Goal: Transaction & Acquisition: Purchase product/service

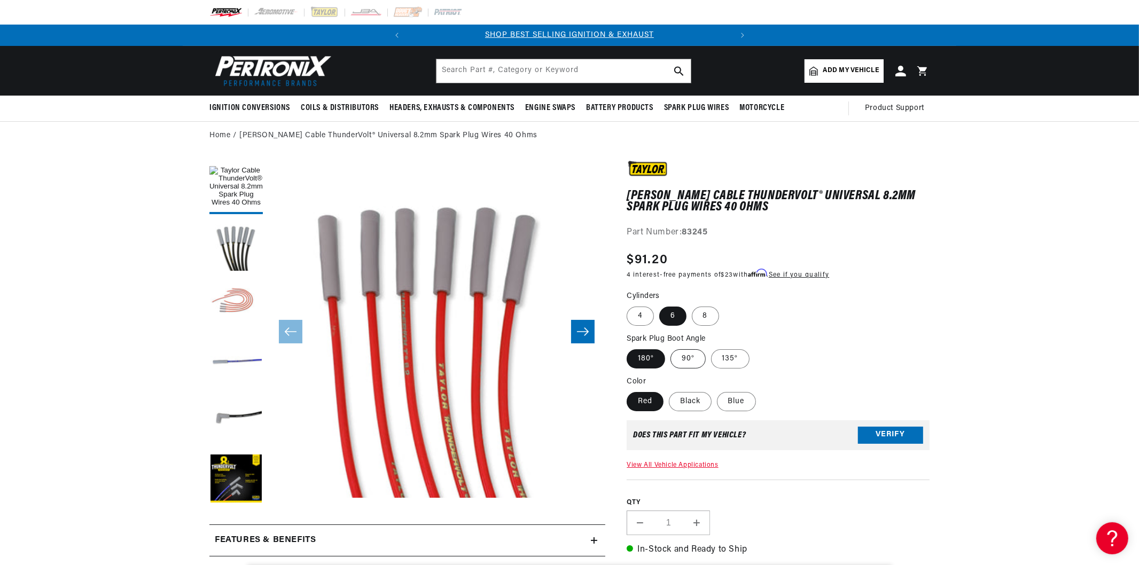
click at [688, 356] on label "90°" at bounding box center [688, 358] width 35 height 19
click at [691, 362] on label "90°" at bounding box center [688, 358] width 35 height 19
click at [671, 348] on input "90°" at bounding box center [671, 347] width 1 height 1
radio input "true"
click at [691, 397] on label "Black" at bounding box center [690, 401] width 43 height 19
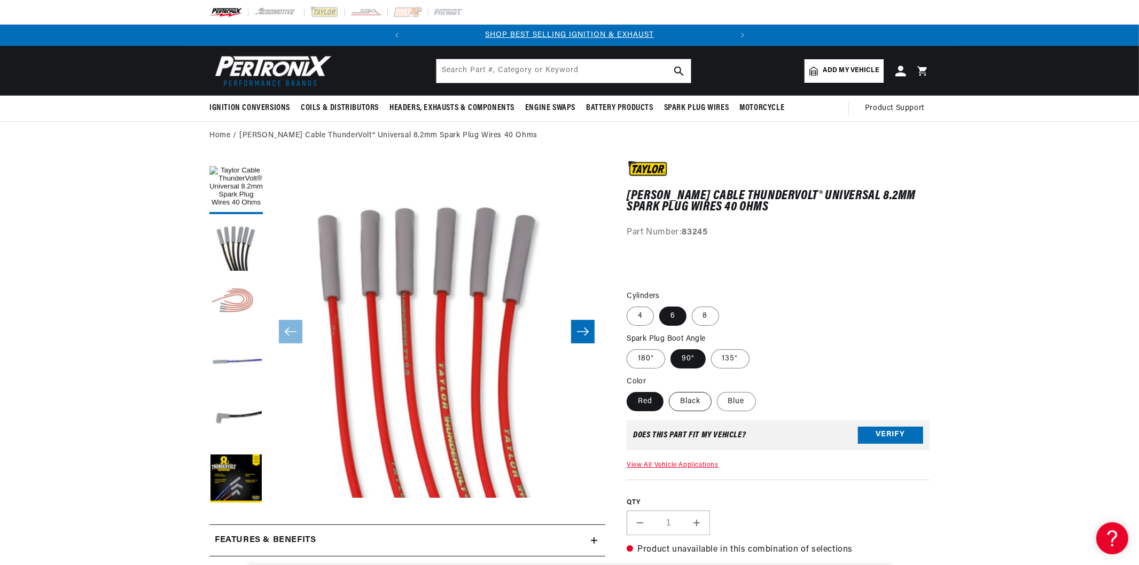
click at [669, 391] on input "Black" at bounding box center [669, 390] width 1 height 1
radio input "true"
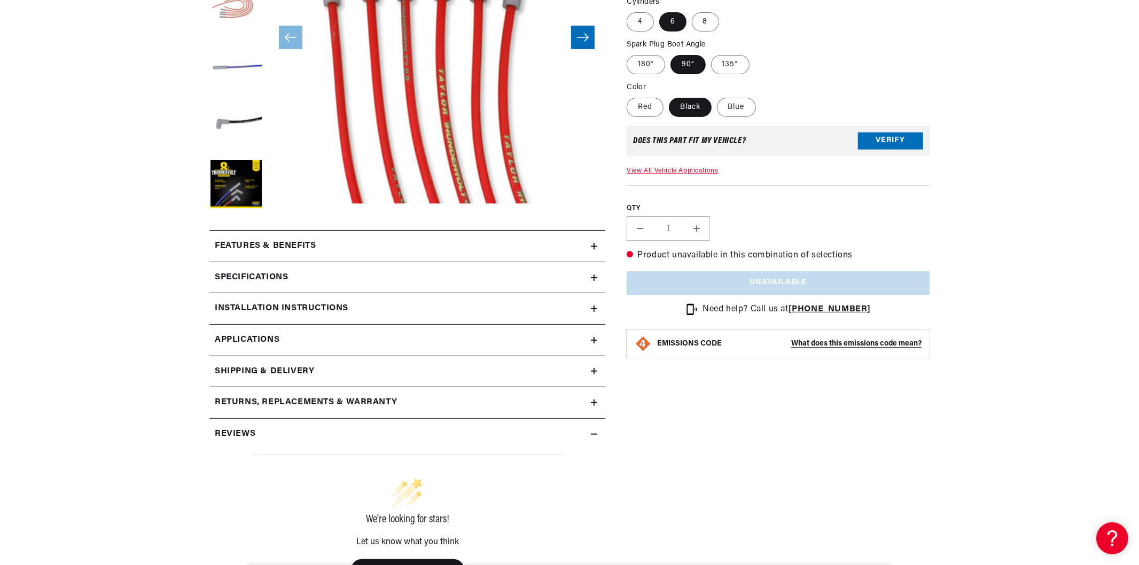
scroll to position [297, 0]
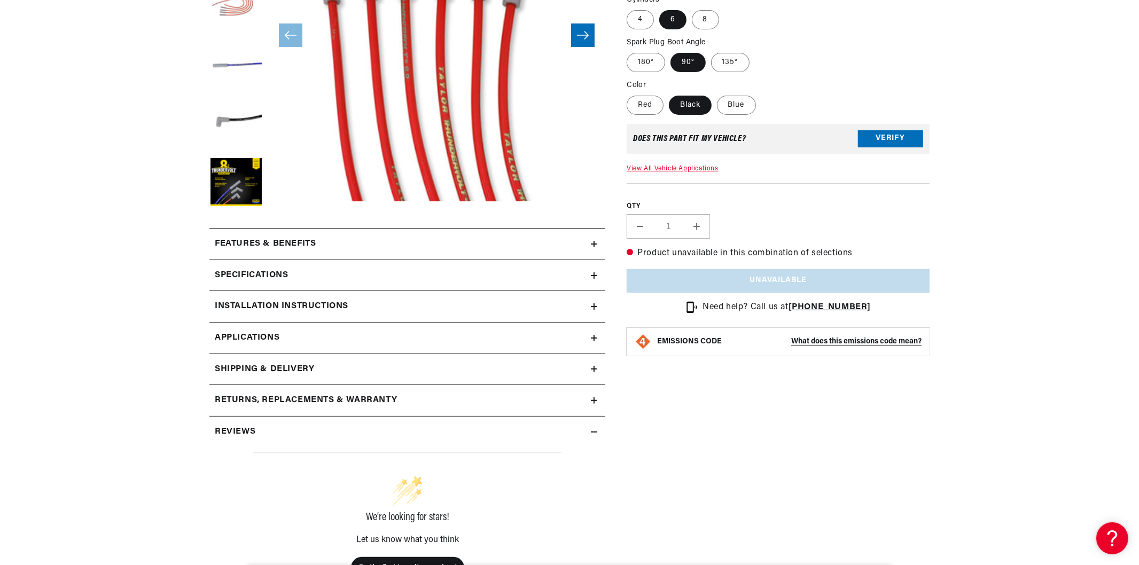
click at [438, 278] on div "Specifications" at bounding box center [399, 276] width 381 height 14
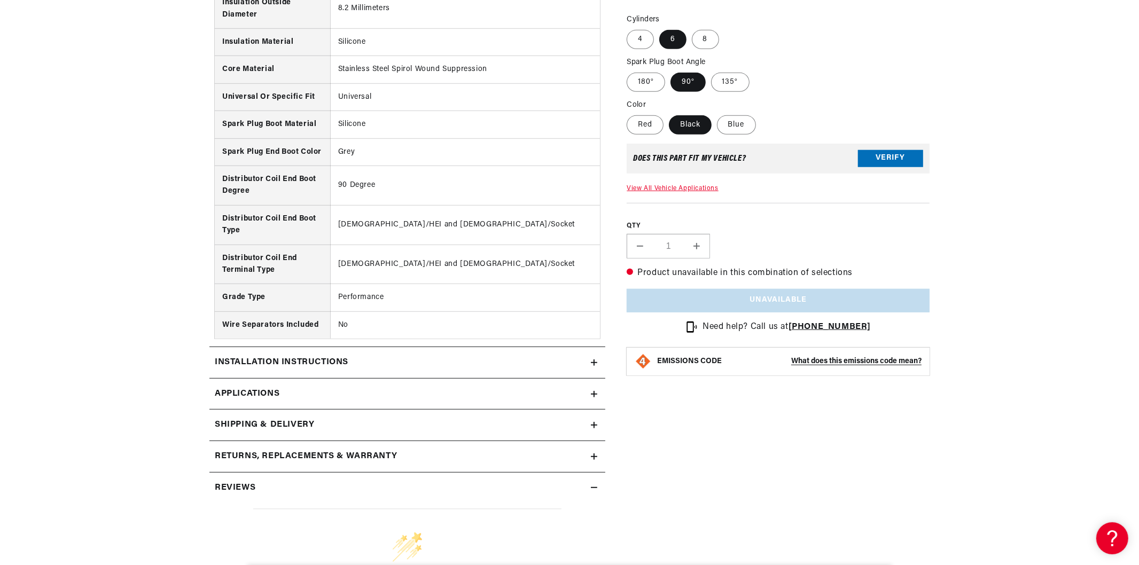
scroll to position [890, 0]
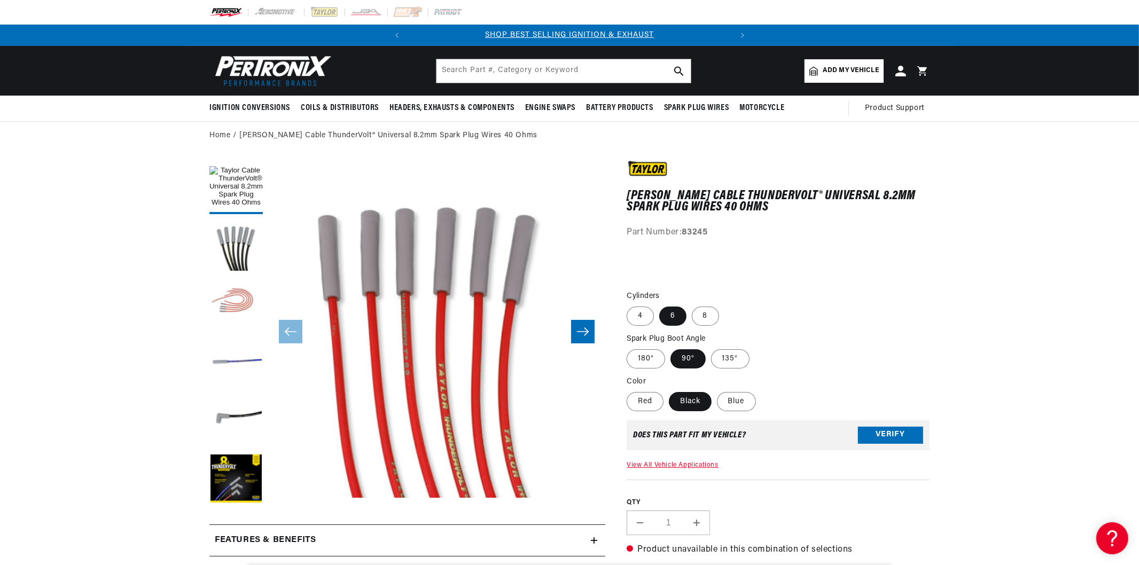
click at [854, 72] on span "Add my vehicle" at bounding box center [851, 71] width 56 height 10
select select "Automotive"
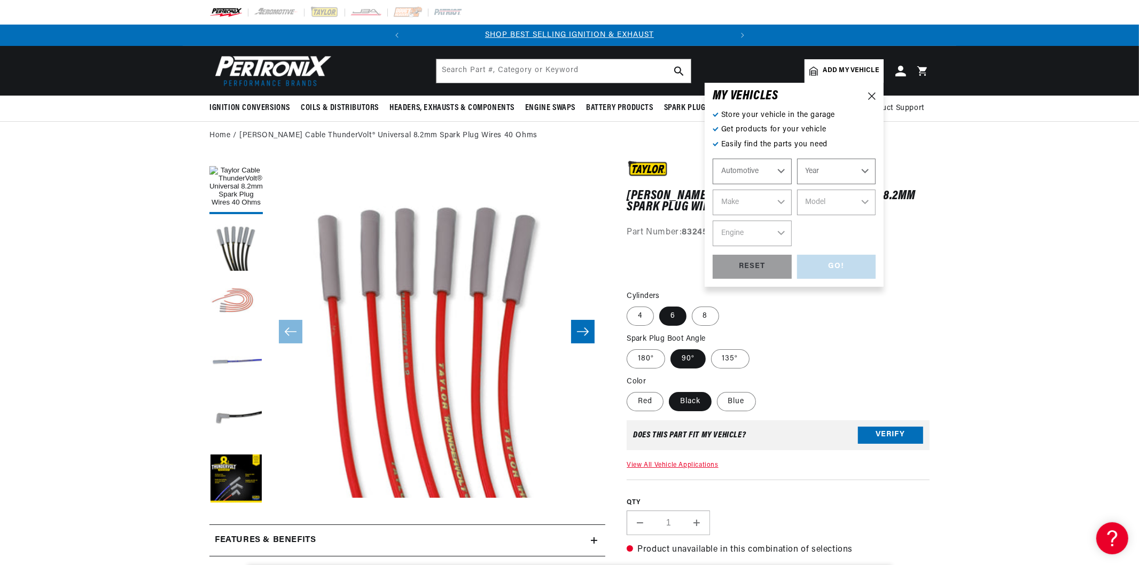
click at [756, 159] on select "Automotive Agricultural Industrial Marine Motorcycle" at bounding box center [752, 172] width 79 height 26
click at [713, 159] on select "Automotive Agricultural Industrial Marine Motorcycle" at bounding box center [752, 172] width 79 height 26
click at [843, 177] on select "Year 2024 2023 2022 2021 2020 2019 2018 2017 2016 2015 2014 2013 2012 2011 2010…" at bounding box center [836, 172] width 79 height 26
select select "1967"
click at [797, 159] on select "Year 2024 2023 2022 2021 2020 2019 2018 2017 2016 2015 2014 2013 2012 2011 2010…" at bounding box center [836, 172] width 79 height 26
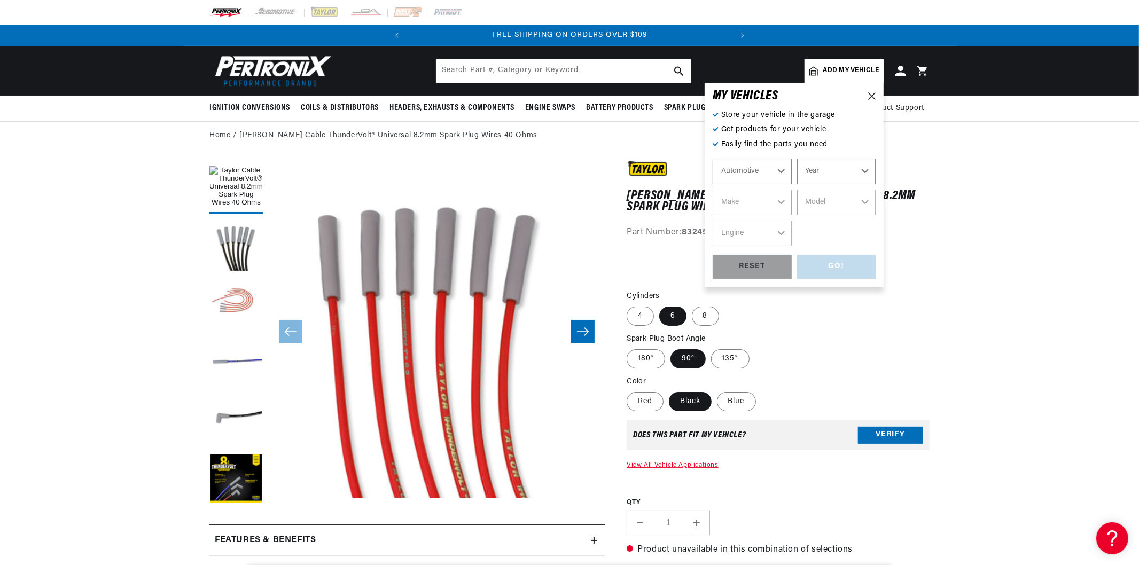
select select "1967"
click at [744, 204] on select "Make Alfa Romeo American Motors Aston Martin Austin Austin Healey Avanti Bentle…" at bounding box center [752, 203] width 79 height 26
select select "Chevrolet"
click at [713, 190] on select "Make Alfa Romeo American Motors Aston Martin Austin Austin Healey Avanti Bentle…" at bounding box center [752, 203] width 79 height 26
select select "Chevrolet"
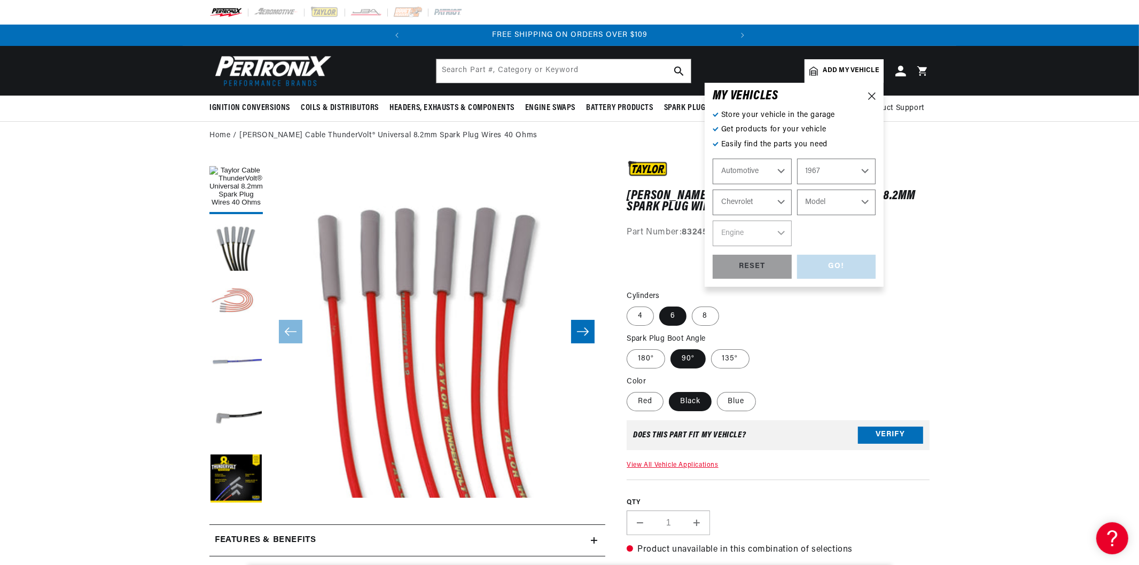
click at [821, 194] on select "Model Bel Air Biscayne C10 Pickup C10 Suburban C20 Pickup C20 Suburban C30 Pick…" at bounding box center [836, 203] width 79 height 26
click at [776, 166] on select "Automotive Agricultural Industrial Marine Motorcycle" at bounding box center [752, 172] width 79 height 26
click at [713, 159] on select "Automotive Agricultural Industrial Marine Motorcycle" at bounding box center [752, 172] width 79 height 26
select select "Agricultural"
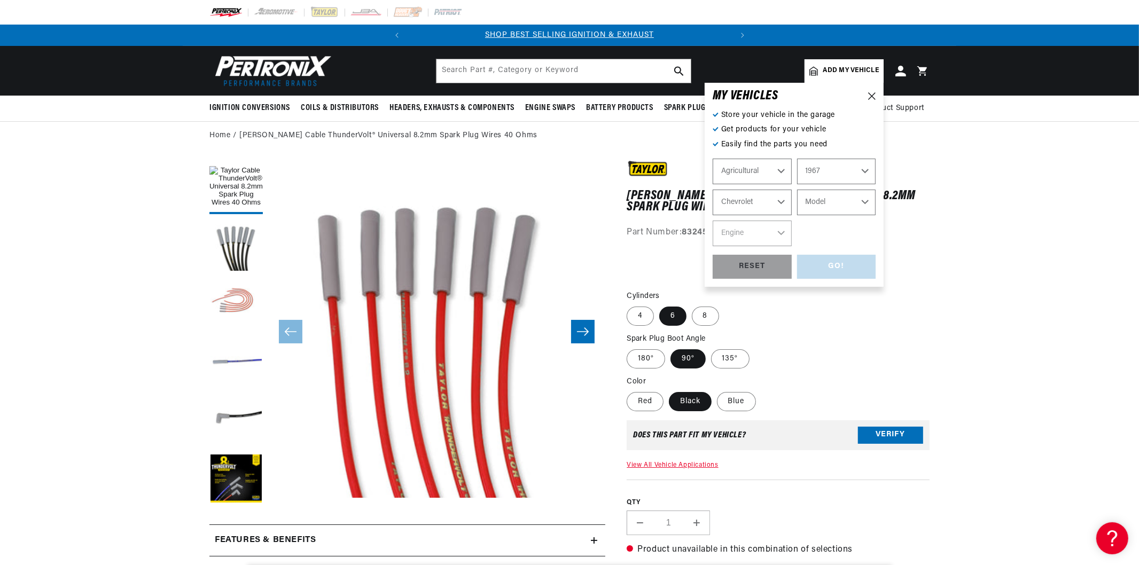
select select "Year"
select select "Make"
click at [820, 166] on select "Year 1970 1965 1964 1960 1959 1958 1957 1939 1938 1937" at bounding box center [836, 172] width 79 height 26
select select "1960"
click at [797, 159] on select "Year 1970 1965 1964 1960 1959 1958 1957 1939 1938 1937" at bounding box center [836, 172] width 79 height 26
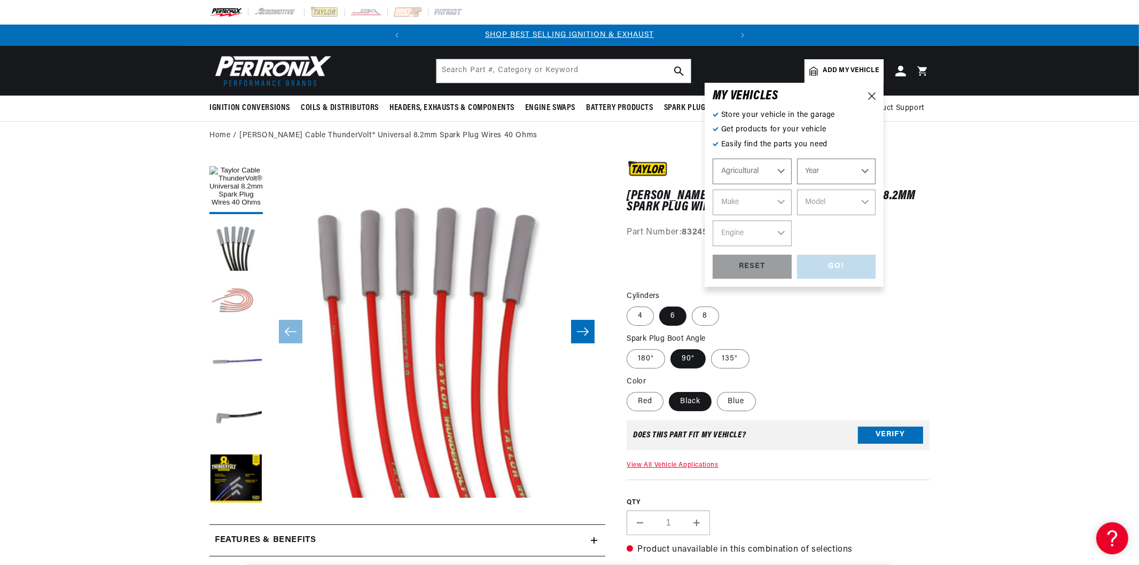
select select "1960"
click at [781, 197] on select "Make John Bean" at bounding box center [752, 203] width 79 height 26
click at [773, 177] on select "Automotive Agricultural Industrial Marine Motorcycle" at bounding box center [752, 172] width 79 height 26
click at [713, 159] on select "Automotive Agricultural Industrial Marine Motorcycle" at bounding box center [752, 172] width 79 height 26
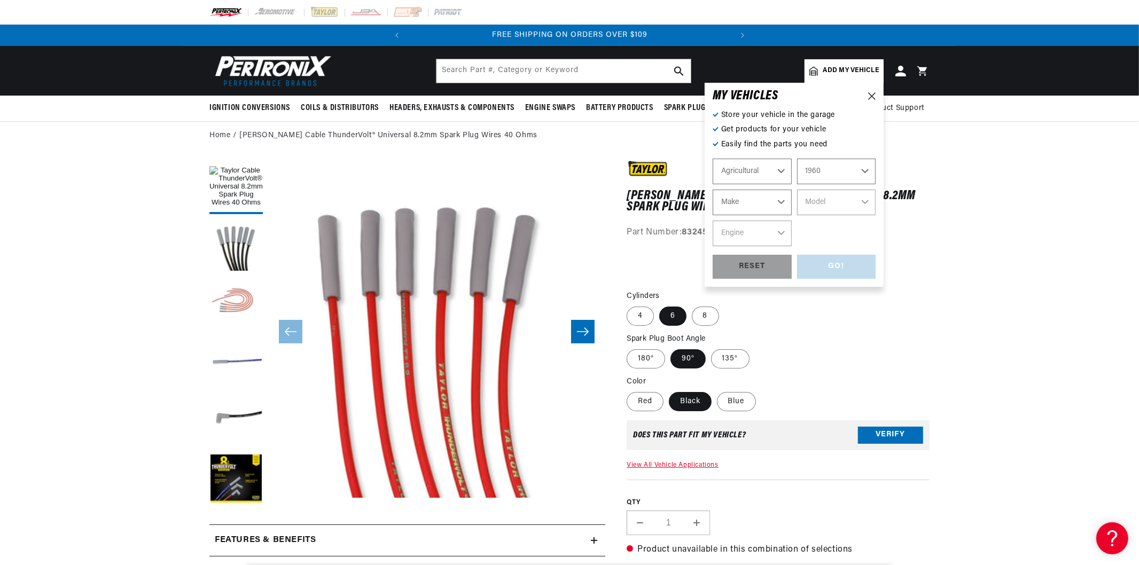
select select "Industrial"
click at [811, 174] on select "1990 1986 1984 1983 1982 1981 1980 1979 1978 1977 1976 1975 1974 1973 1972 1971…" at bounding box center [836, 172] width 79 height 26
click at [797, 159] on select "1990 1986 1984 1983 1982 1981 1980 1979 1978 1977 1976 1975 1974 1973 1972 1971…" at bounding box center [836, 172] width 79 height 26
select select "1972"
click at [761, 190] on select "Make Allis Chalmers Baker Clark Hyster Terex Division (G.M.C.) (with Continenta…" at bounding box center [752, 203] width 79 height 26
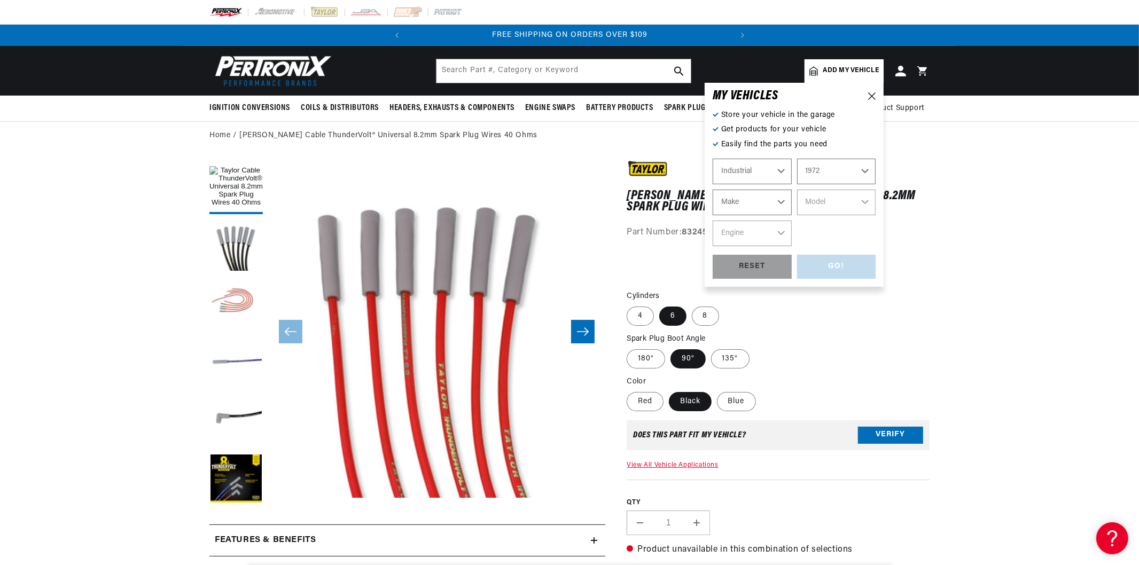
select select "Allis-Chalmers"
click at [713, 190] on select "Make Allis Chalmers Baker Clark Hyster Terex Division (G.M.C.) (with Continenta…" at bounding box center [752, 203] width 79 height 26
select select "Allis-Chalmers"
click at [817, 194] on select "Model Model 600" at bounding box center [836, 203] width 79 height 26
select select "Model-600"
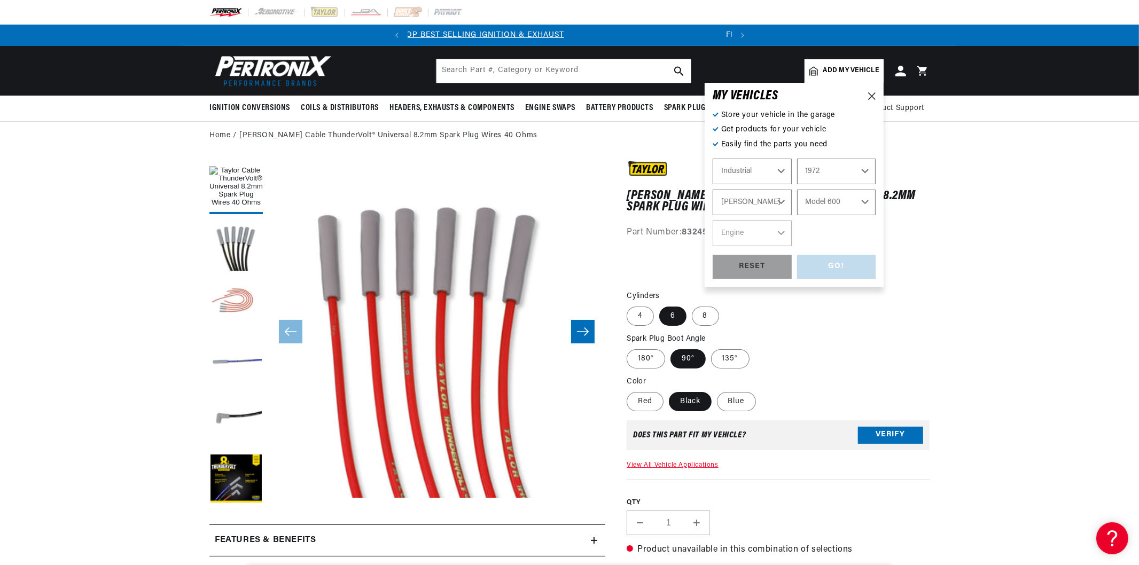
click at [797, 190] on select "Model Model 600" at bounding box center [836, 203] width 79 height 26
select select "Model-600"
click at [775, 236] on select "Engine 4" at bounding box center [752, 234] width 79 height 26
select select "4"
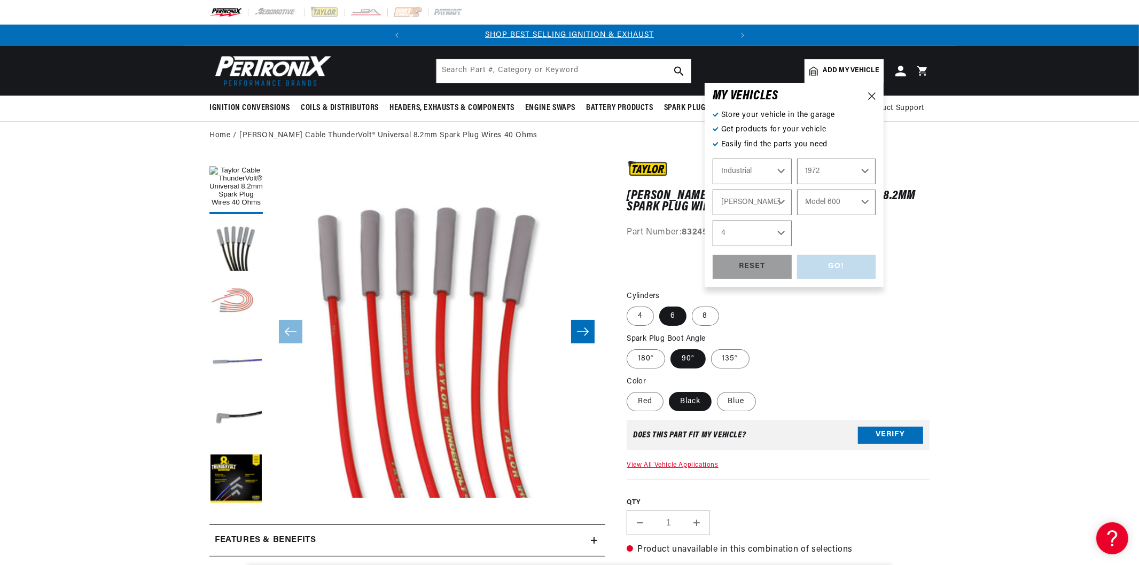
click at [713, 221] on select "Engine 4" at bounding box center [752, 234] width 79 height 26
select select "4"
click at [778, 176] on select "Automotive Agricultural Industrial Marine Motorcycle" at bounding box center [752, 172] width 79 height 26
click at [830, 193] on select "Model 600" at bounding box center [836, 203] width 79 height 26
click at [770, 209] on select "Allis Chalmers Baker Clark Hyster Terex Division (G.M.C.) (with Continental eng…" at bounding box center [752, 203] width 79 height 26
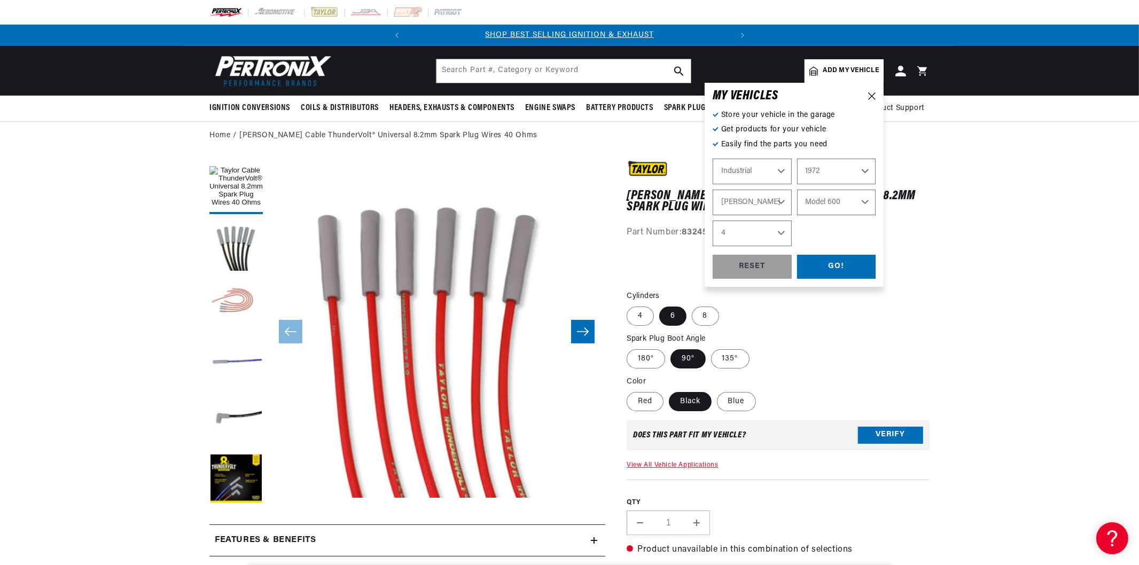
click at [761, 164] on select "Automotive Agricultural Industrial Marine Motorcycle" at bounding box center [752, 172] width 79 height 26
click at [713, 159] on select "Automotive Agricultural Industrial Marine Motorcycle" at bounding box center [752, 172] width 79 height 26
select select "Automotive"
select select "Make"
select select "Model"
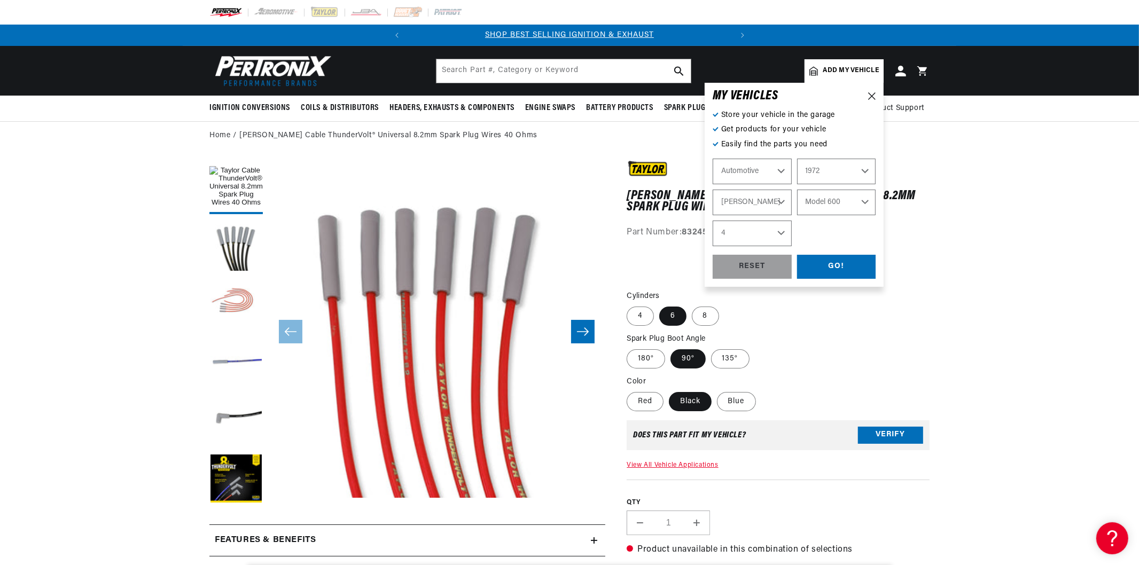
select select "Engine"
click at [808, 170] on select "2024 2023 2022 2021 2020 2019 2018 2017 2016 2015 2014 2013 2012 2011 2010 2009…" at bounding box center [836, 172] width 79 height 26
click at [797, 159] on select "2024 2023 2022 2021 2020 2019 2018 2017 2016 2015 2014 2013 2012 2011 2010 2009…" at bounding box center [836, 172] width 79 height 26
select select "1965"
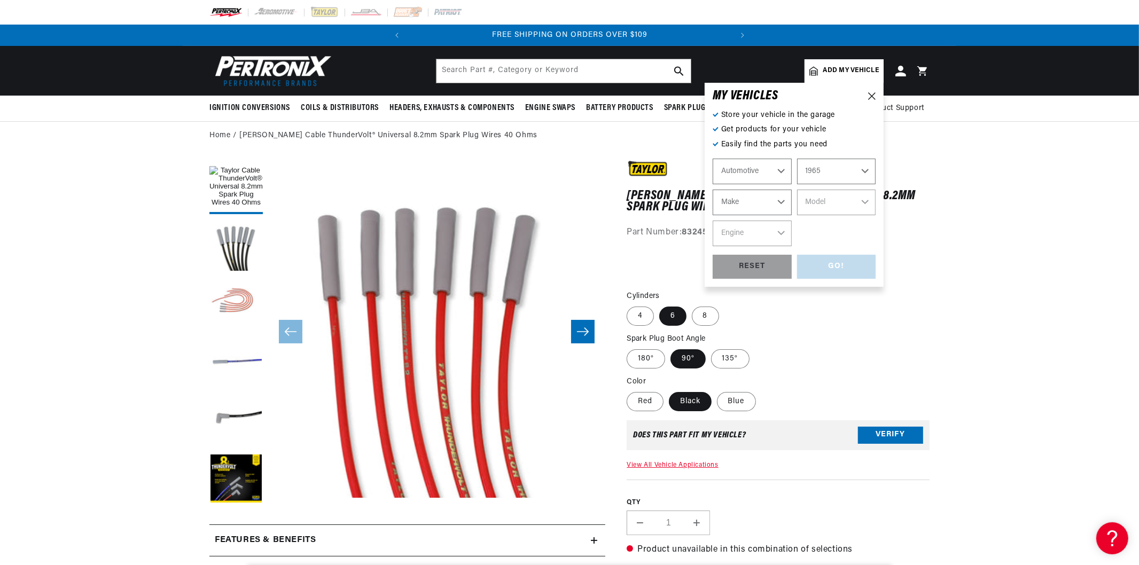
click at [768, 200] on select "Make Alfa Romeo American Motors Aston Martin Austin Austin Healey Avanti Bentle…" at bounding box center [752, 203] width 79 height 26
select select "Checker"
click at [713, 190] on select "Make Alfa Romeo American Motors Aston Martin Austin Austin Healey Avanti Bentle…" at bounding box center [752, 203] width 79 height 26
drag, startPoint x: 762, startPoint y: 204, endPoint x: 762, endPoint y: 211, distance: 7.5
click at [762, 204] on select "Alfa Romeo American Motors Aston Martin Austin Austin Healey Avanti Bentley Bui…" at bounding box center [752, 203] width 79 height 26
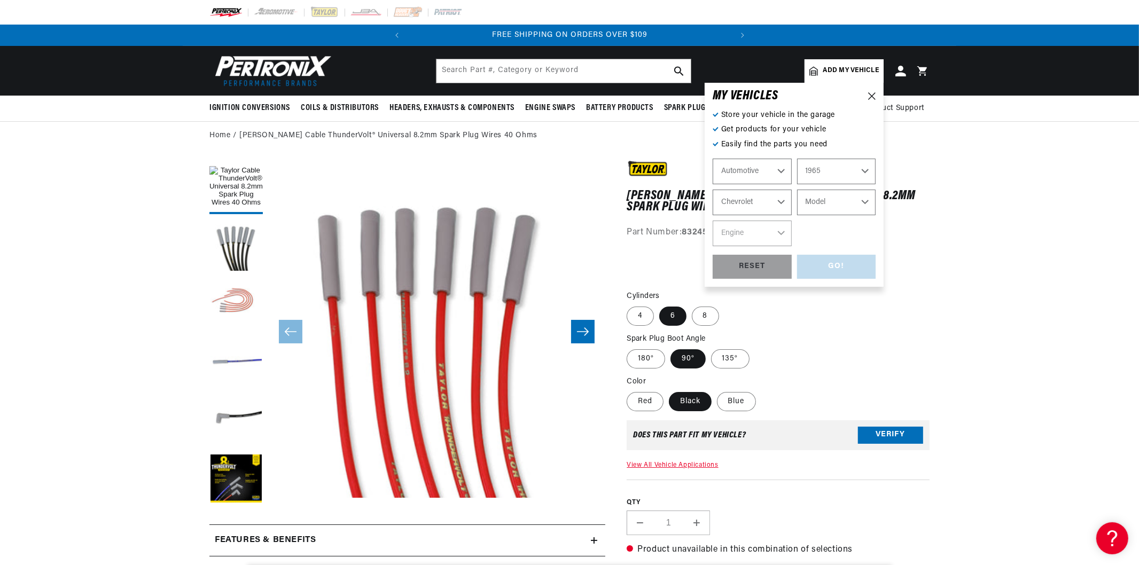
click at [713, 190] on select "Alfa Romeo American Motors Aston Martin Austin Austin Healey Avanti Bentley Bui…" at bounding box center [752, 203] width 79 height 26
select select "Chevrolet"
click at [829, 207] on select "Model Bel Air Biscayne C10 Pickup C20 Pickup C30 Pickup C50 C60 C80 Chevelle Ch…" at bounding box center [836, 203] width 79 height 26
select select "C10-Pickup"
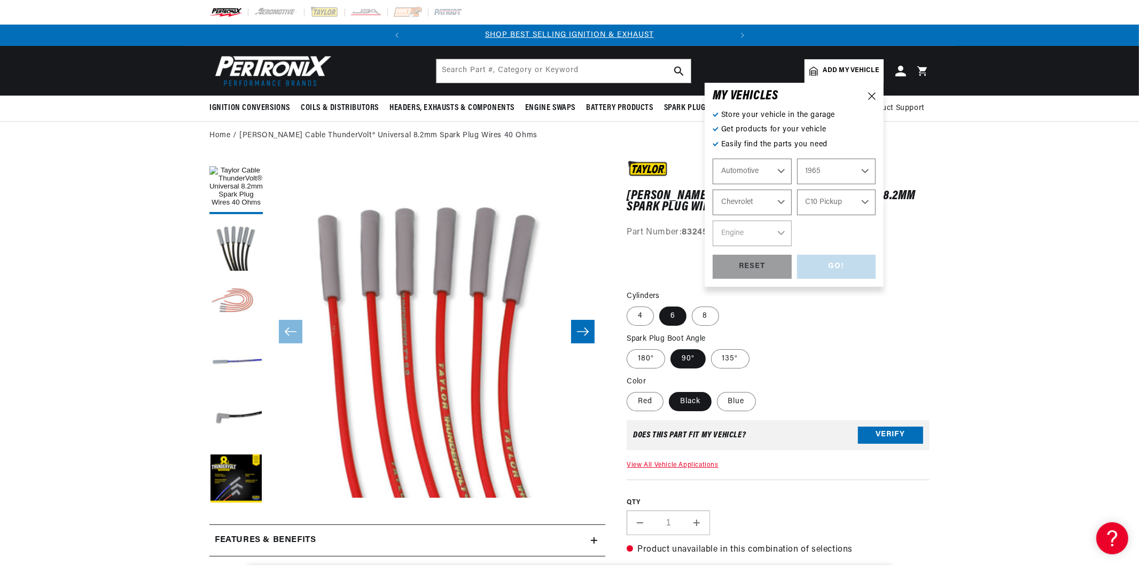
click at [797, 190] on select "Model Bel Air Biscayne C10 Pickup C20 Pickup C30 Pickup C50 C60 C80 Chevelle Ch…" at bounding box center [836, 203] width 79 height 26
select select "C10-Pickup"
click at [774, 226] on select "Engine 230cid / 3.8L 250cid / 4.1L 283cid / 4.6L 292cid / 4.8L" at bounding box center [752, 234] width 79 height 26
select select "230cid-3.8L"
click at [713, 221] on select "Engine 230cid / 3.8L 250cid / 4.1L 283cid / 4.6L 292cid / 4.8L" at bounding box center [752, 234] width 79 height 26
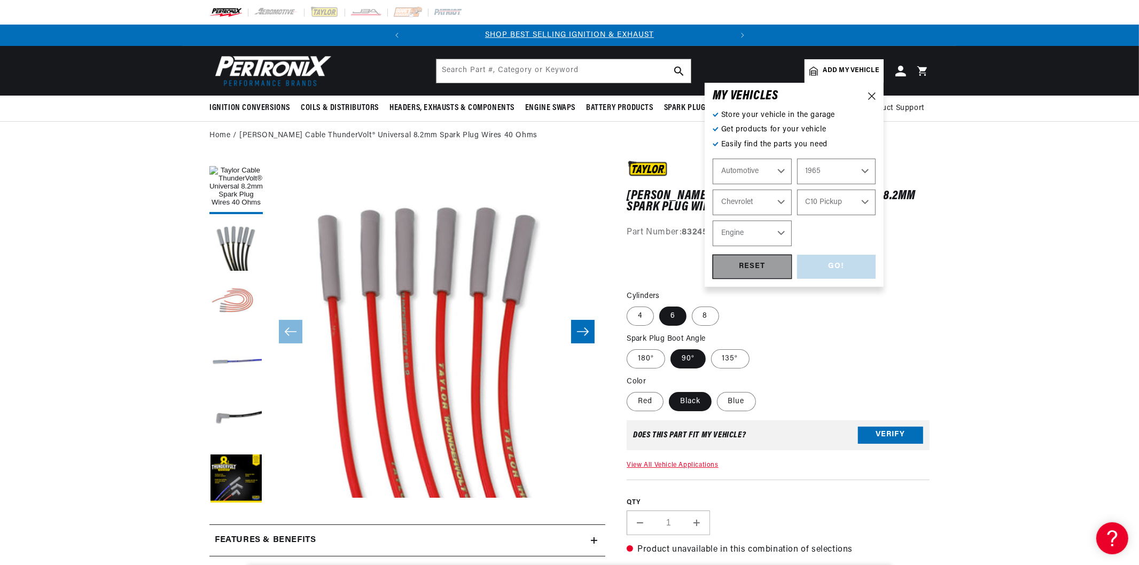
select select "230cid-3.8L"
click at [831, 262] on div "GO!" at bounding box center [836, 267] width 79 height 24
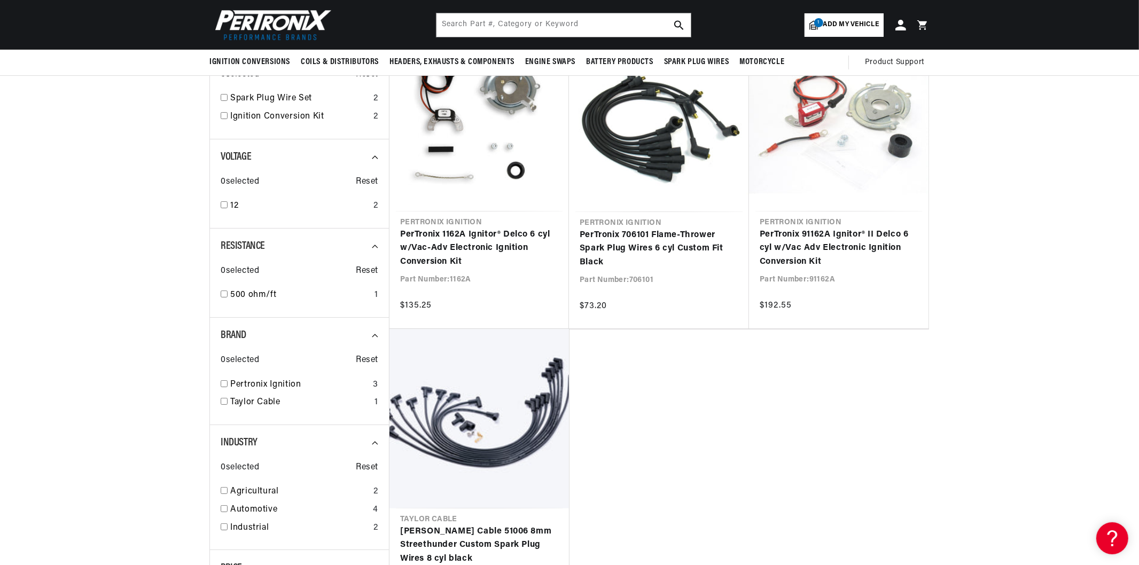
scroll to position [119, 0]
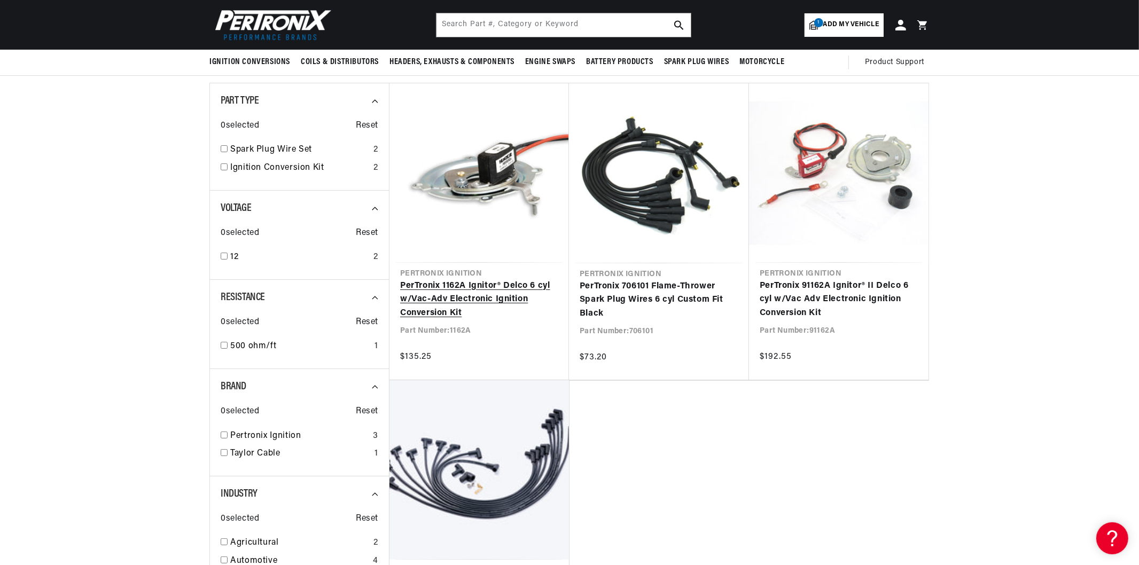
click at [472, 307] on link "PerTronix 1162A Ignitor® Delco 6 cyl w/Vac-Adv Electronic Ignition Conversion K…" at bounding box center [479, 299] width 158 height 41
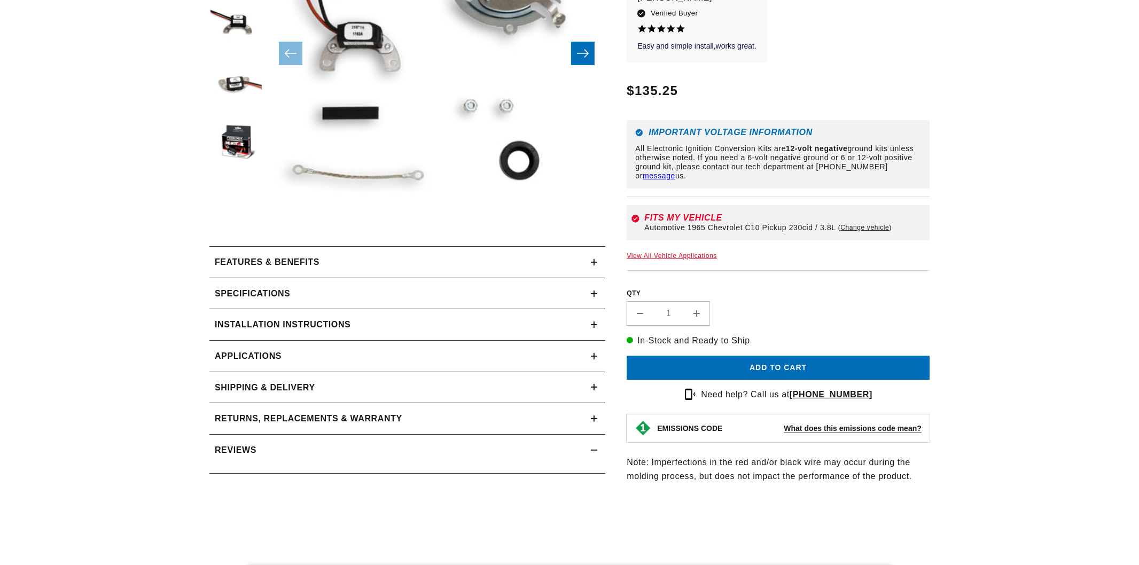
scroll to position [297, 0]
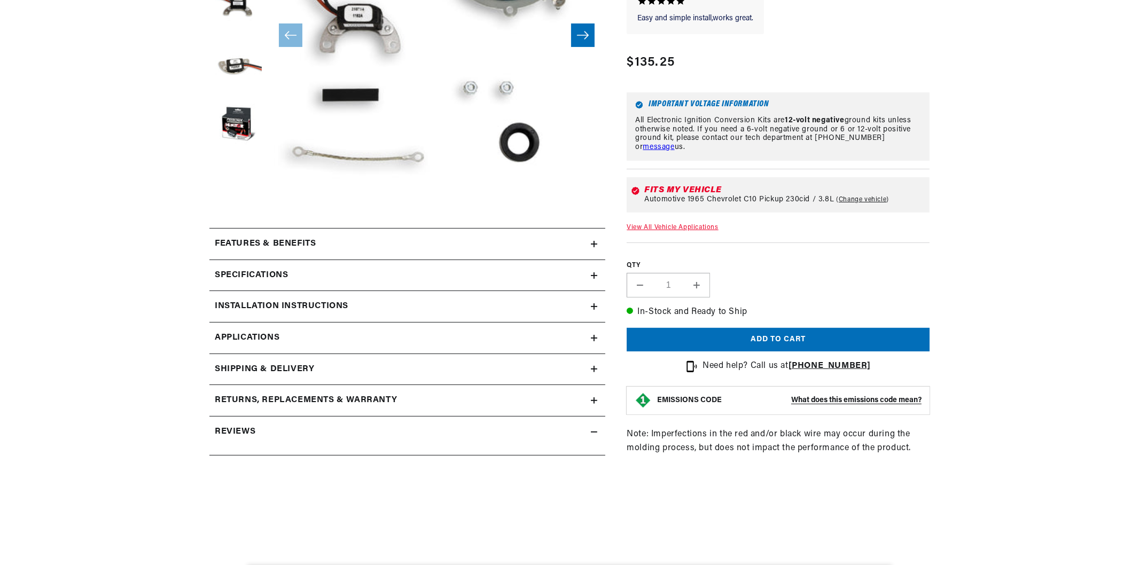
click at [294, 305] on h2 "Installation instructions" at bounding box center [282, 307] width 134 height 14
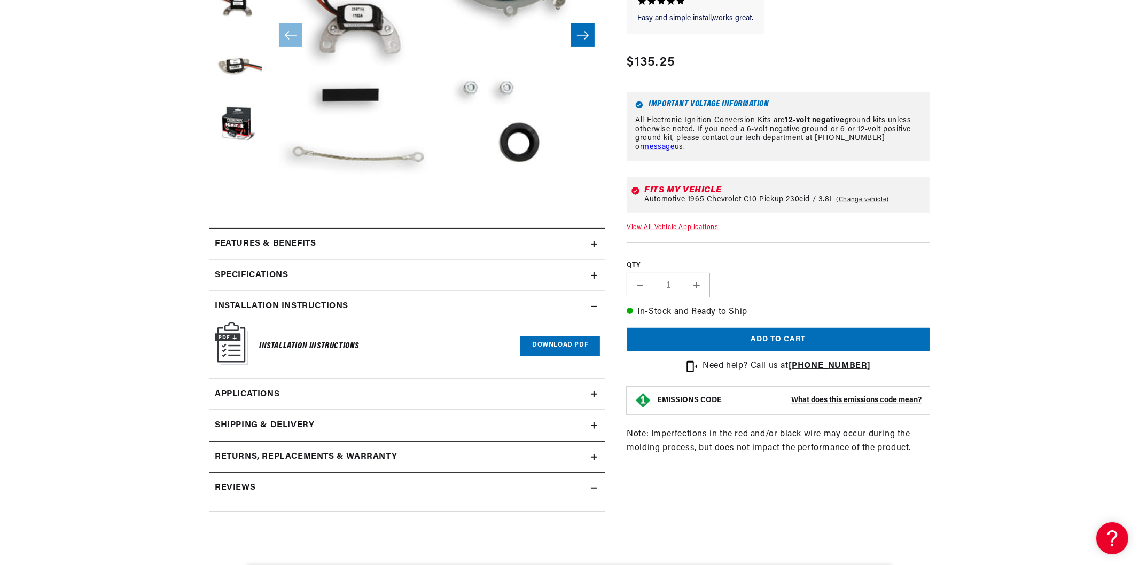
scroll to position [0, 0]
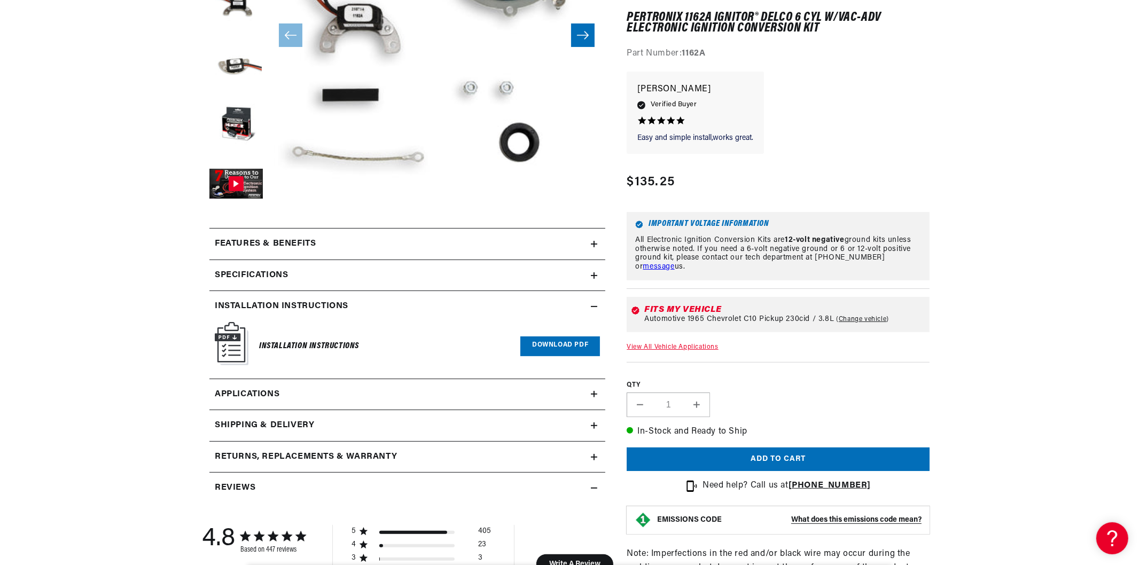
click at [531, 345] on link "Download PDF" at bounding box center [560, 347] width 80 height 20
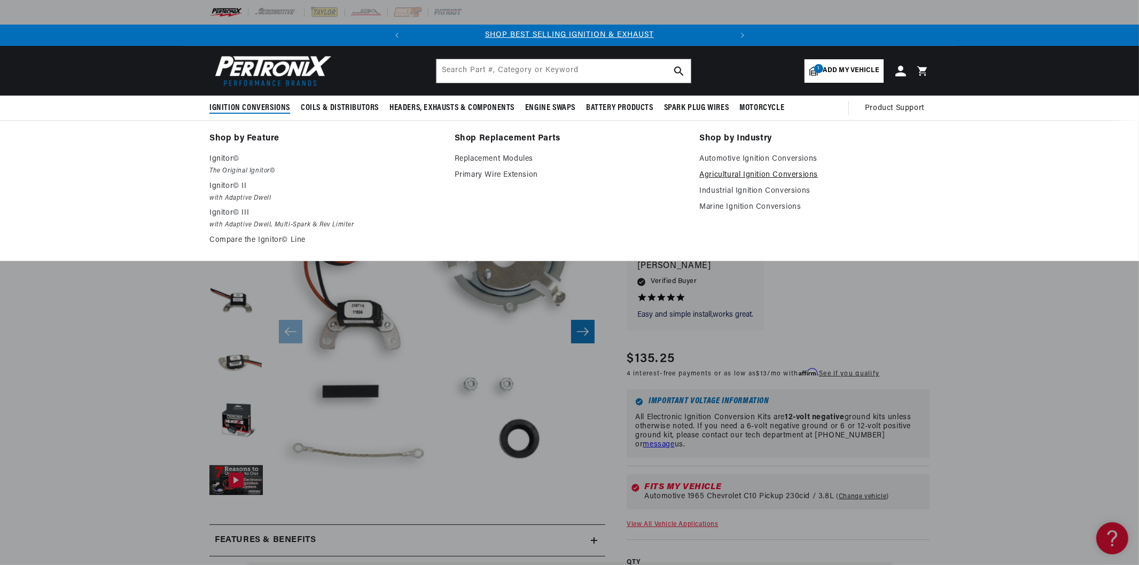
click at [750, 178] on link "Agricultural Ignition Conversions" at bounding box center [814, 175] width 230 height 13
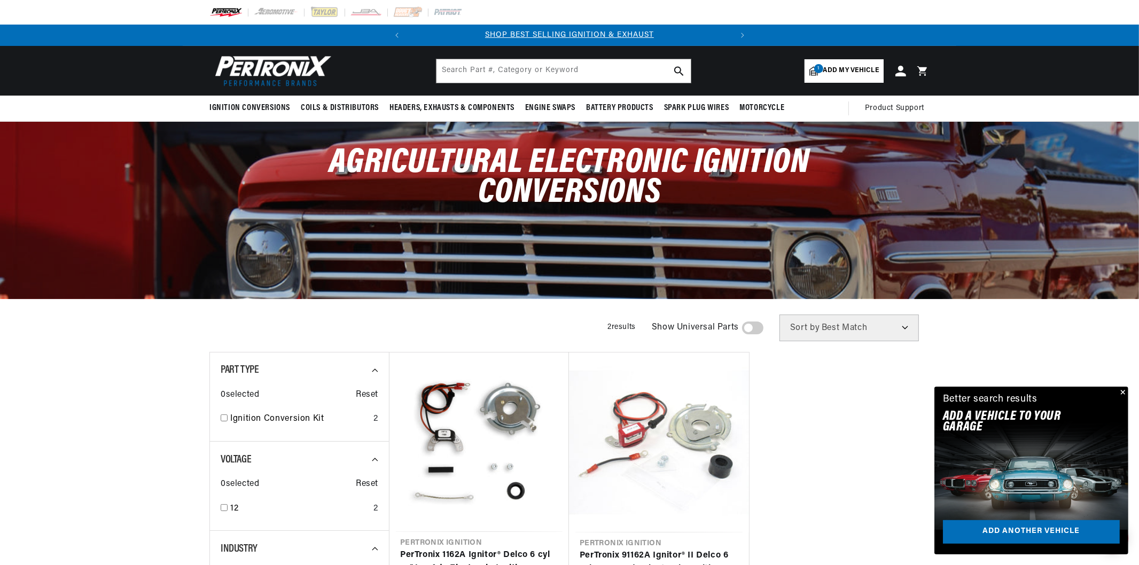
click at [847, 68] on span "Add my vehicle" at bounding box center [851, 71] width 56 height 10
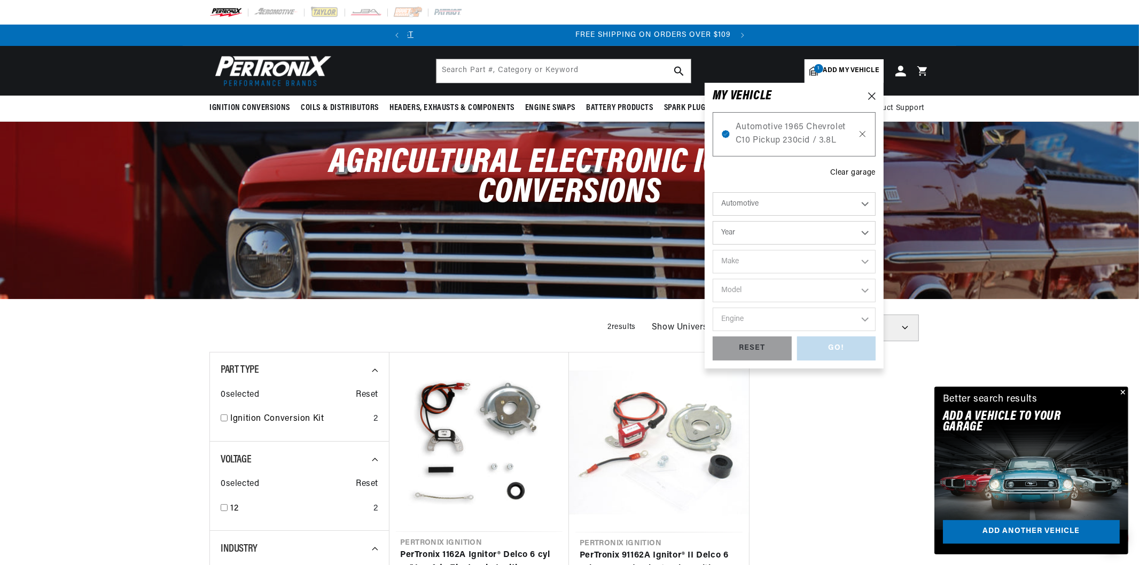
click at [863, 132] on icon at bounding box center [862, 134] width 9 height 9
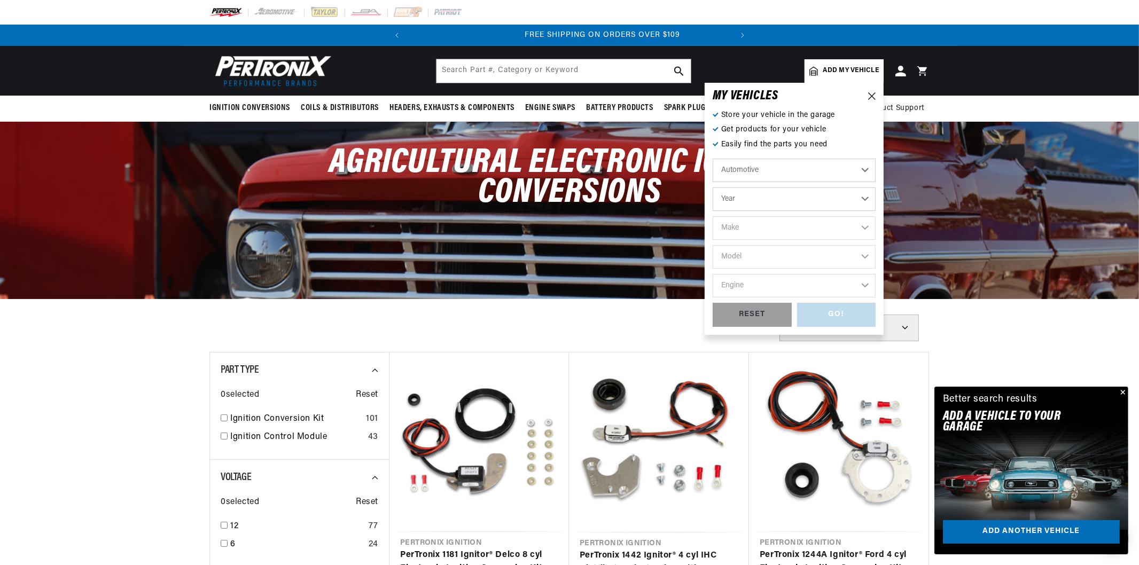
scroll to position [0, 324]
click at [760, 313] on div "RESET" at bounding box center [752, 315] width 79 height 24
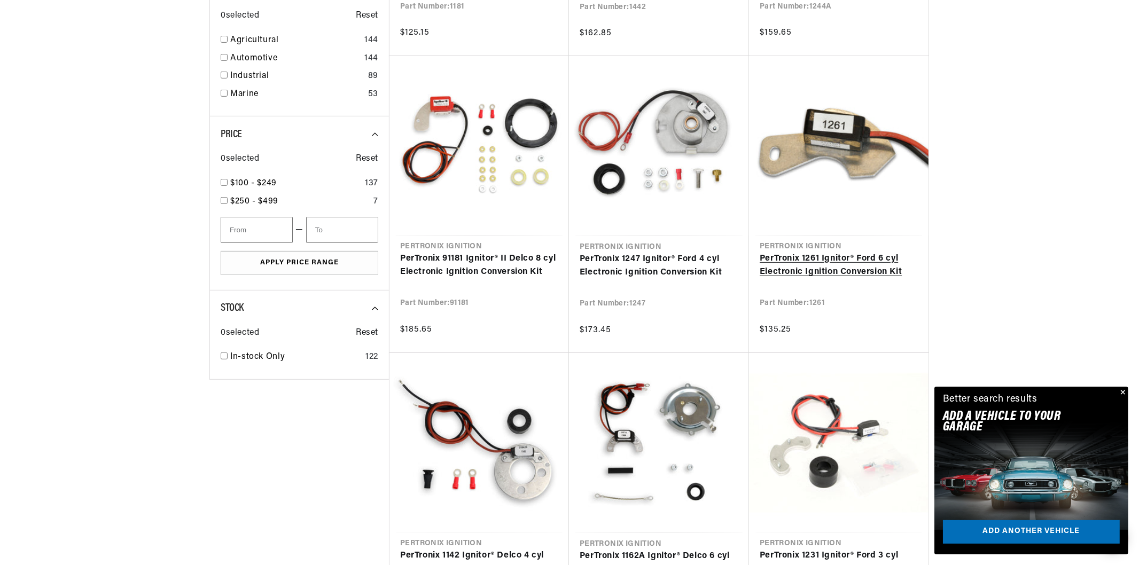
scroll to position [0, 0]
click at [832, 276] on link "PerTronix 1261 Ignitor® Ford 6 cyl Electronic Ignition Conversion Kit" at bounding box center [839, 265] width 158 height 27
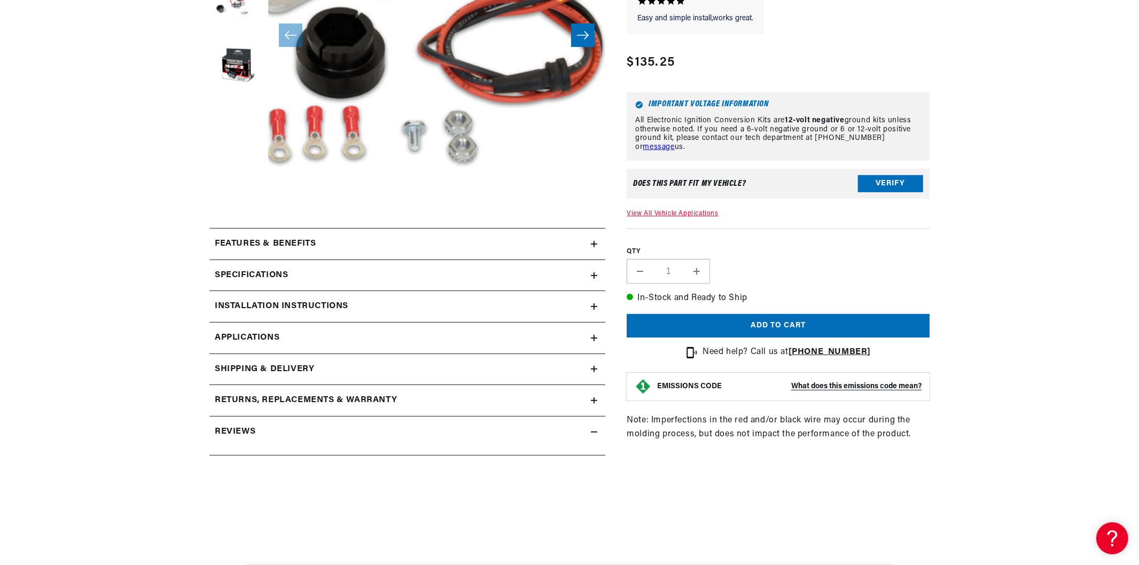
click at [237, 343] on span "Applications" at bounding box center [247, 338] width 65 height 14
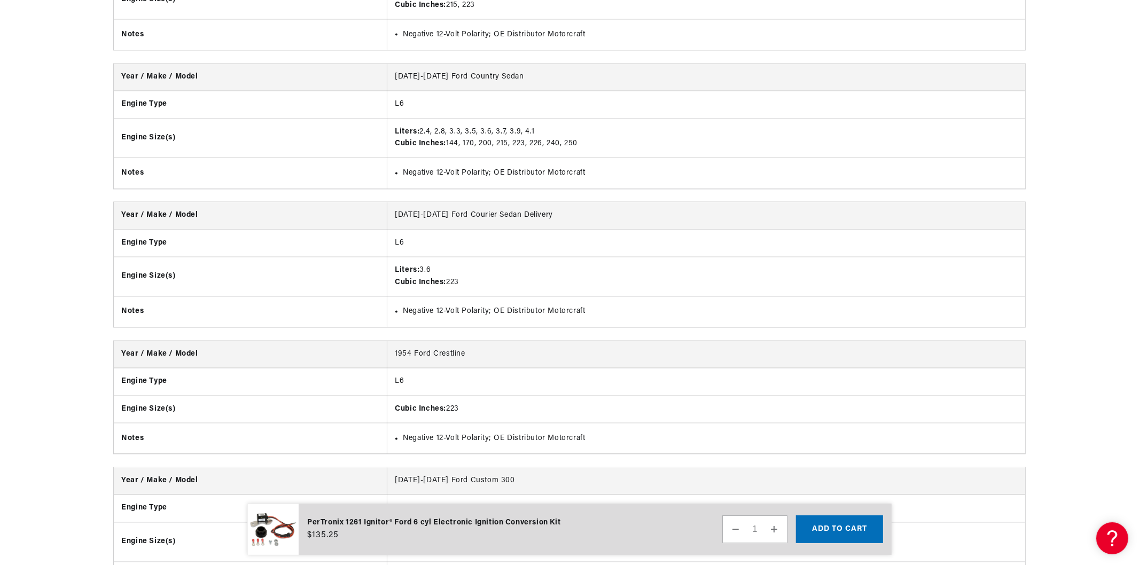
scroll to position [0, 324]
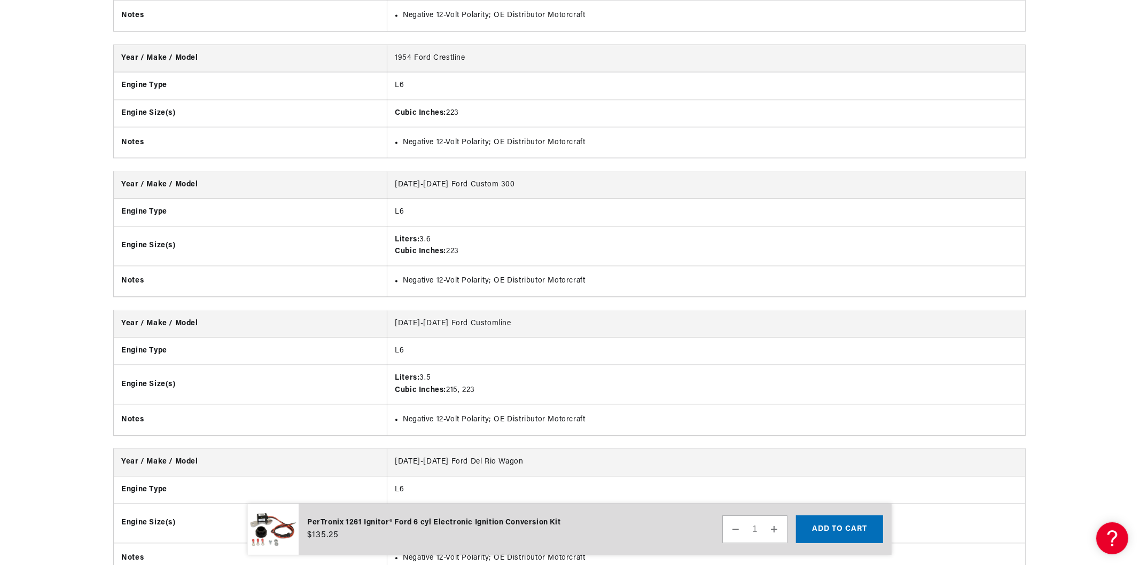
drag, startPoint x: 71, startPoint y: 291, endPoint x: 87, endPoint y: 161, distance: 130.8
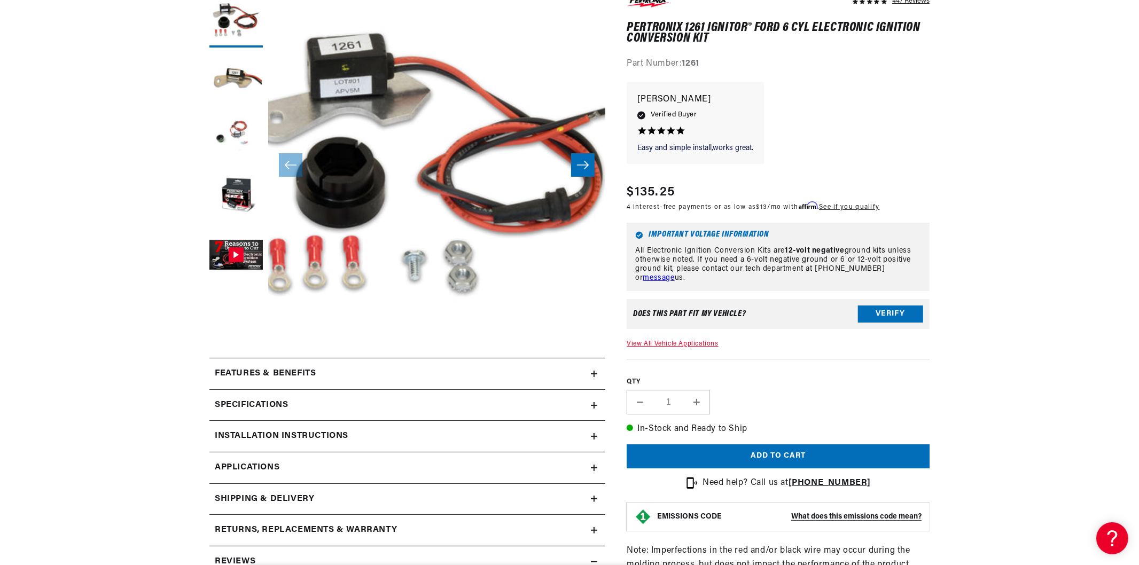
scroll to position [285, 0]
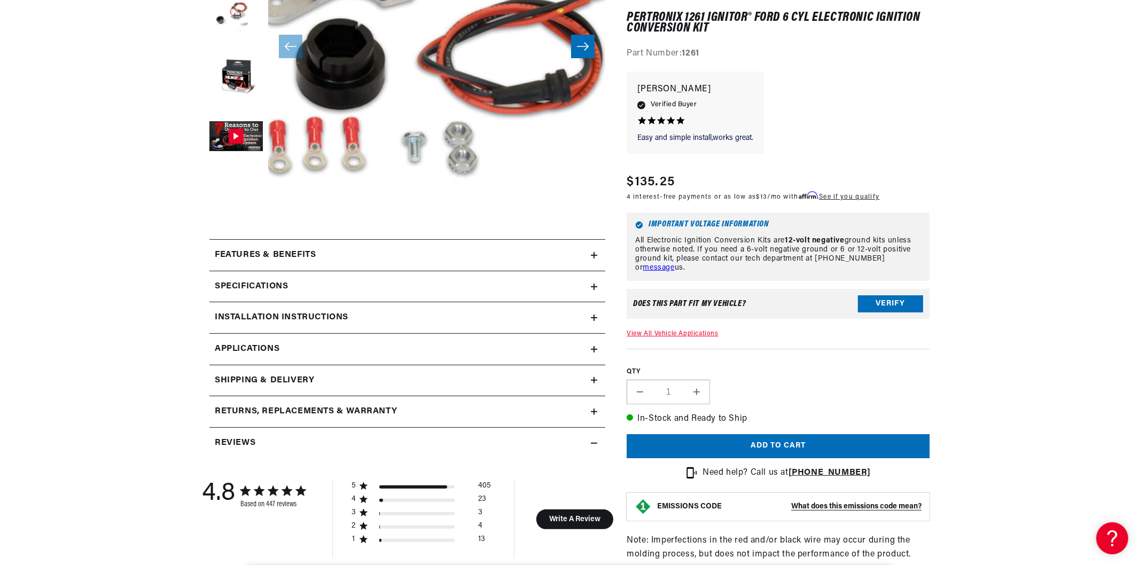
click at [279, 320] on h2 "Installation instructions" at bounding box center [282, 318] width 134 height 14
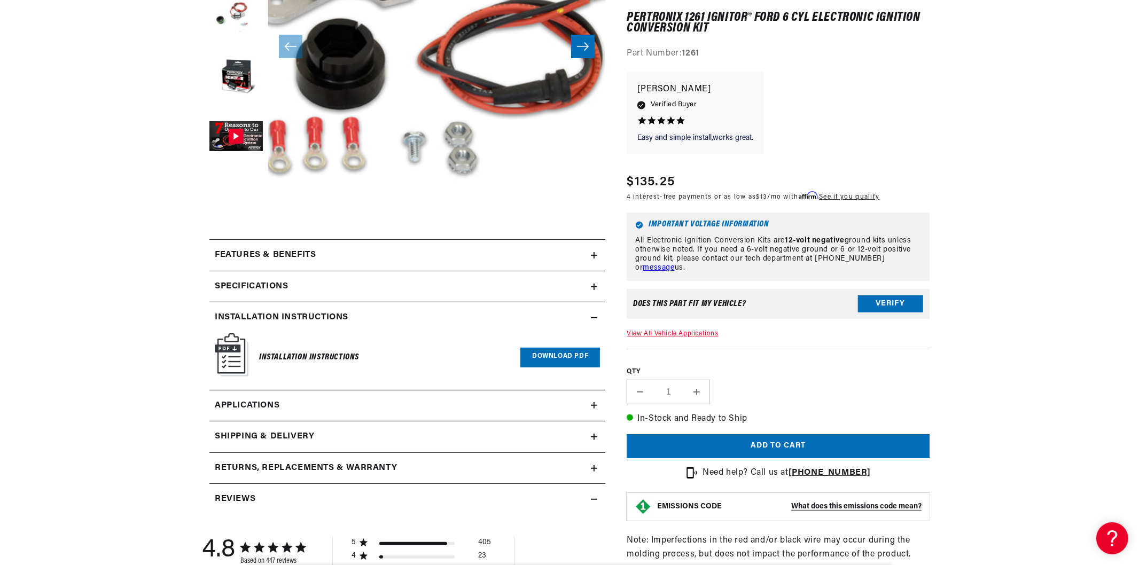
click at [535, 356] on link "Download PDF" at bounding box center [560, 358] width 80 height 20
